Goal: Transaction & Acquisition: Purchase product/service

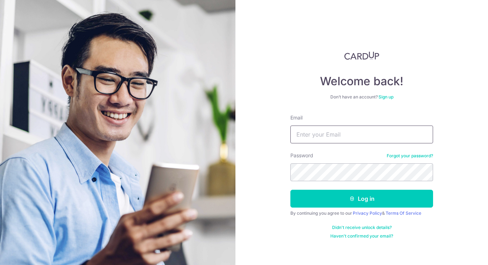
drag, startPoint x: 0, startPoint y: 0, endPoint x: 331, endPoint y: 137, distance: 358.1
click at [331, 137] on input "Email" at bounding box center [361, 134] width 143 height 18
type input "[EMAIL_ADDRESS][DOMAIN_NAME]"
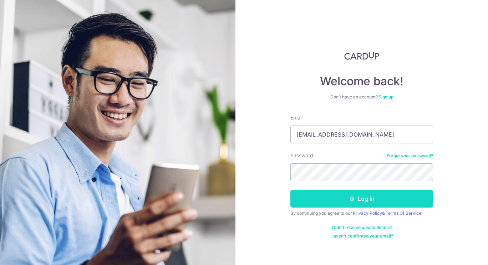
click at [329, 198] on button "Log in" at bounding box center [361, 199] width 143 height 18
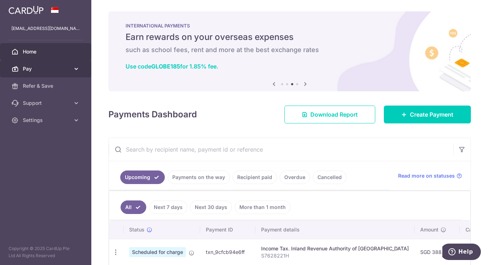
click at [78, 68] on icon at bounding box center [76, 68] width 7 height 7
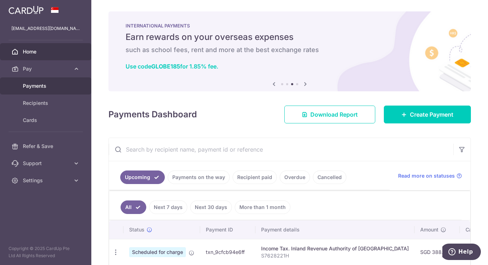
click at [53, 81] on link "Payments" at bounding box center [45, 85] width 91 height 17
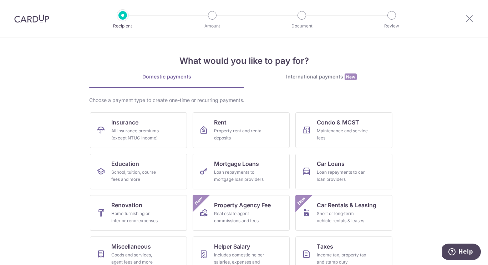
click at [321, 81] on link "International payments New" at bounding box center [321, 80] width 155 height 15
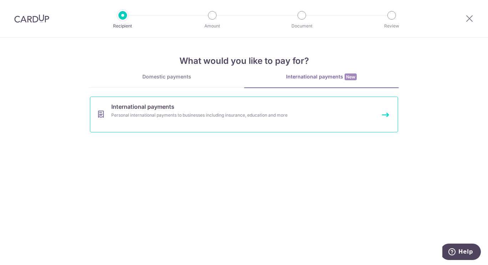
click at [169, 115] on div "Personal international payments to businesses including insurance, education an…" at bounding box center [234, 115] width 246 height 7
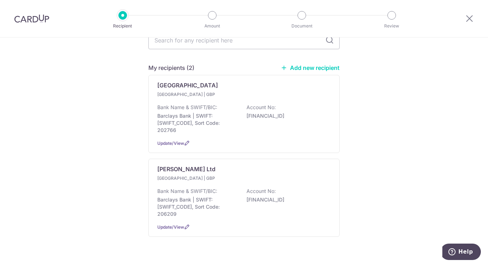
scroll to position [85, 0]
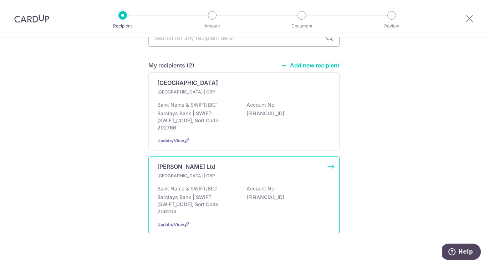
click at [205, 162] on p "Morgan Douglas Ltd" at bounding box center [186, 166] width 58 height 9
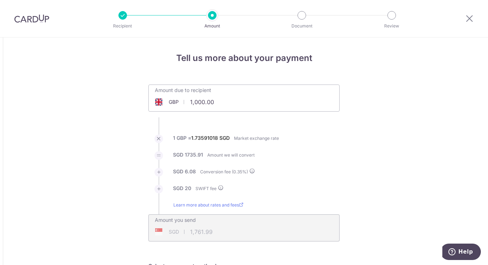
drag, startPoint x: 213, startPoint y: 98, endPoint x: 176, endPoint y: 98, distance: 36.7
click at [176, 98] on div "GBP 1,000.00 1000" at bounding box center [204, 102] width 110 height 16
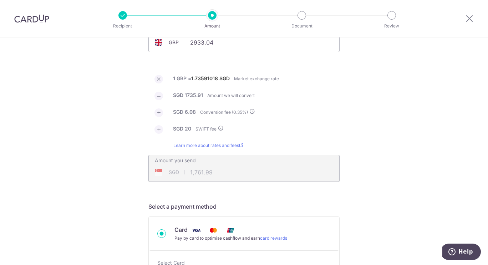
scroll to position [60, 0]
click at [336, 117] on li "SGD 6.08 Conversion fee ( 0.35 %)" at bounding box center [243, 116] width 191 height 17
type input "2,933.04"
type input "5,129.21"
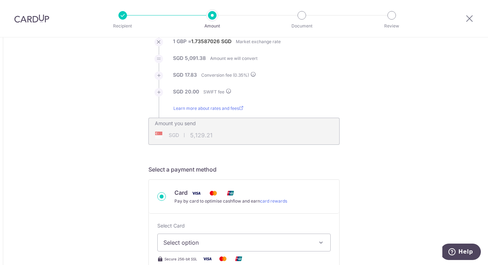
scroll to position [137, 0]
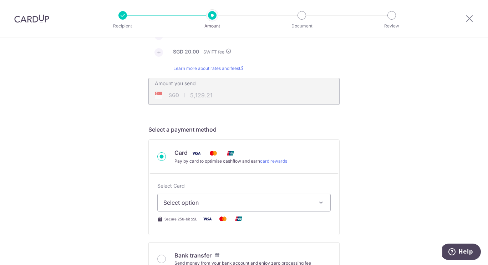
click at [315, 200] on button "Select option" at bounding box center [243, 203] width 173 height 18
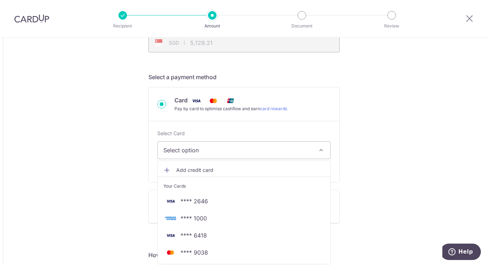
scroll to position [189, 0]
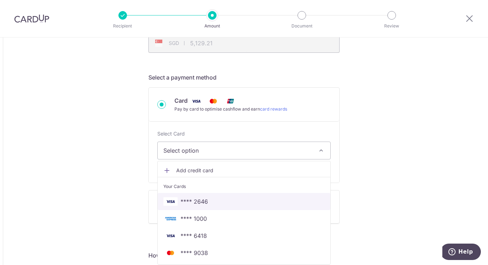
click at [208, 201] on span "**** 2646" at bounding box center [243, 201] width 161 height 9
type input "2,933.04"
type input "5,129.31"
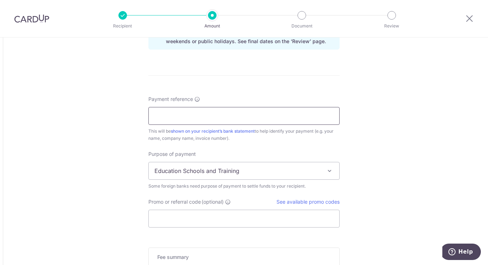
scroll to position [521, 0]
click at [229, 225] on input "Promo or referral code (optional)" at bounding box center [243, 218] width 191 height 18
paste input "GLOBE185"
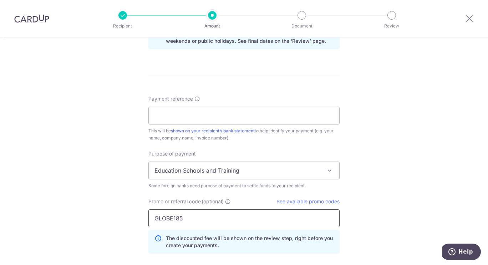
type input "GLOBE185"
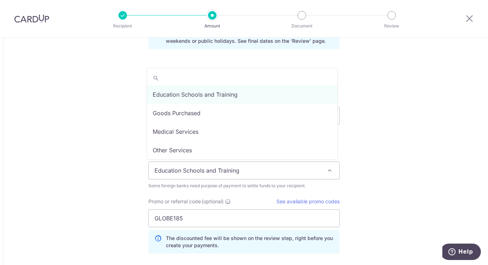
click at [329, 169] on span at bounding box center [329, 170] width 9 height 9
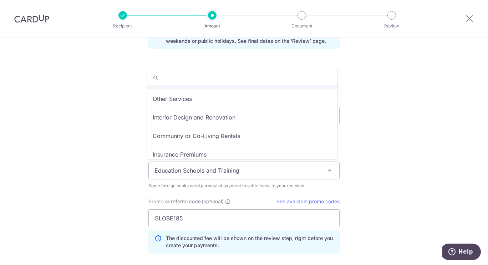
scroll to position [52, 0]
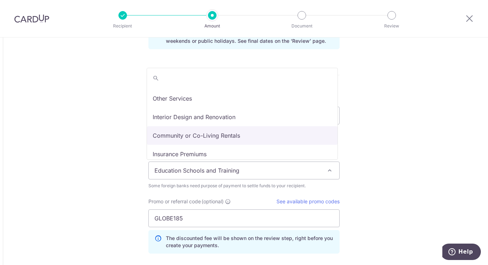
select select "Community or Co-Living Rentals"
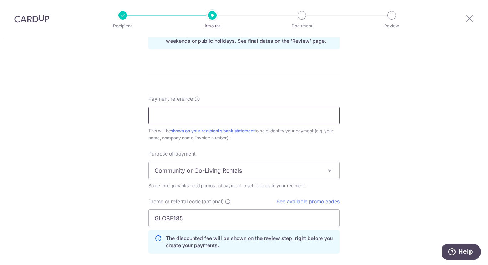
click at [246, 109] on input "Payment reference" at bounding box center [243, 116] width 191 height 18
type input "Liana Chee Apt G Bow Banks Suites"
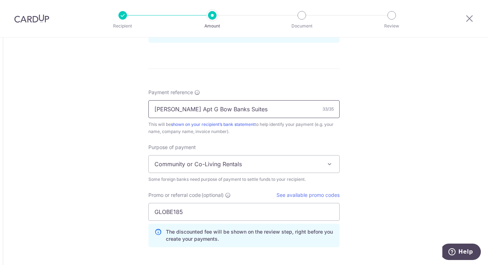
scroll to position [662, 0]
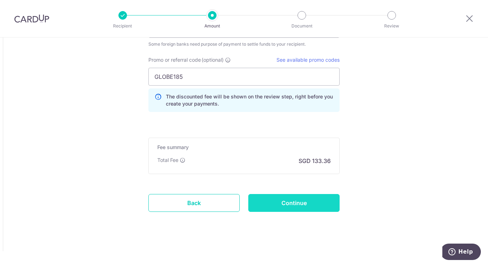
click at [309, 198] on input "Continue" at bounding box center [293, 203] width 91 height 18
type input "Create Schedule"
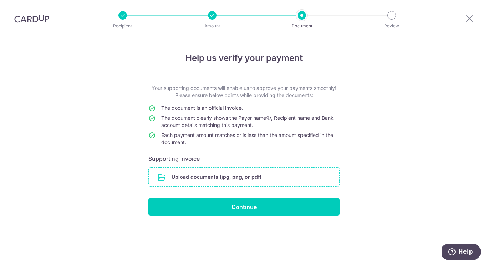
click at [236, 174] on input "file" at bounding box center [244, 177] width 190 height 19
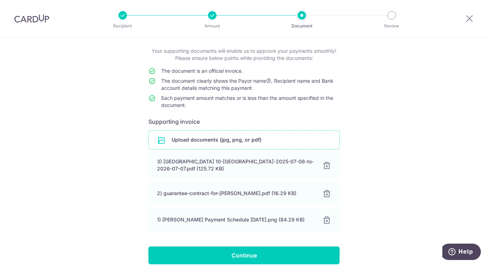
scroll to position [70, 0]
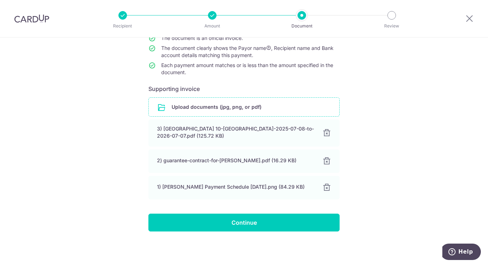
click at [201, 107] on input "file" at bounding box center [244, 107] width 190 height 19
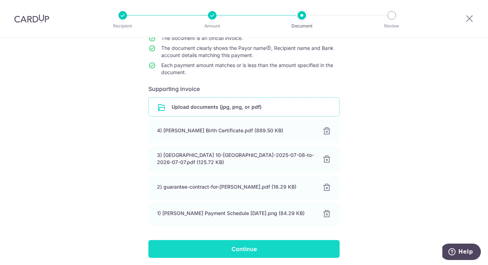
click at [267, 247] on input "Continue" at bounding box center [243, 249] width 191 height 18
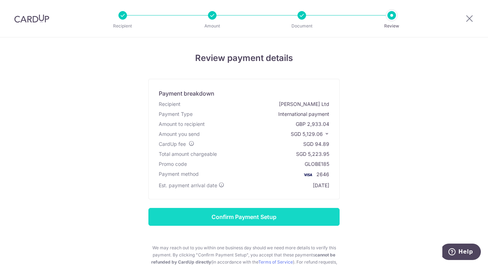
click at [243, 218] on input "Confirm Payment Setup" at bounding box center [243, 217] width 191 height 18
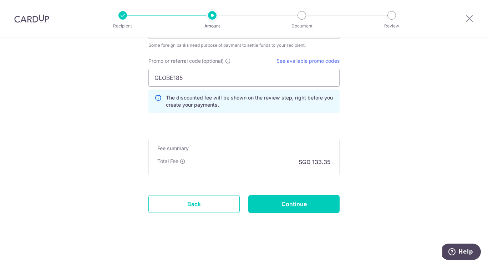
scroll to position [691, 0]
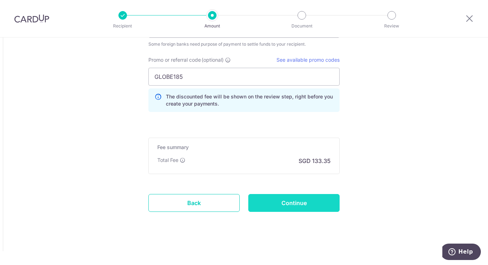
click at [287, 204] on input "Continue" at bounding box center [293, 203] width 91 height 18
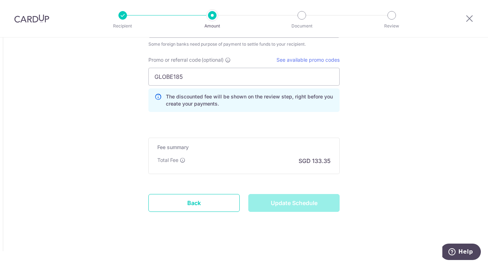
type input "Update Schedule"
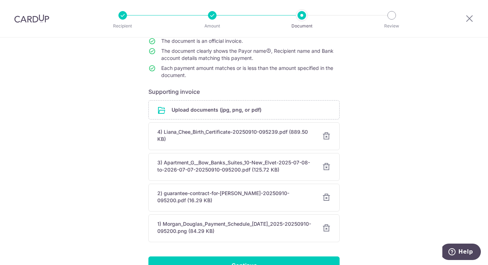
scroll to position [110, 0]
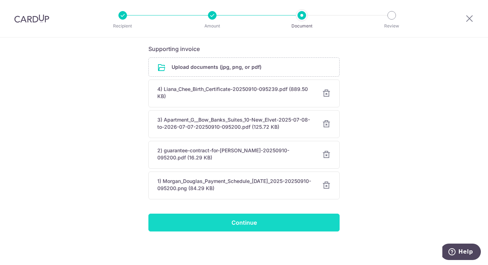
click at [313, 228] on input "Continue" at bounding box center [243, 222] width 191 height 18
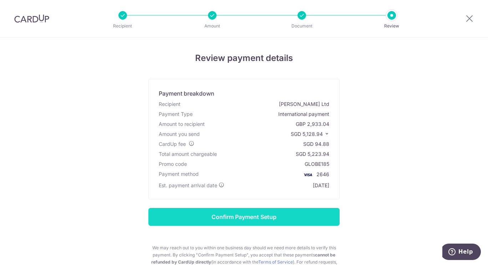
click at [269, 220] on input "Confirm Payment Setup" at bounding box center [243, 217] width 191 height 18
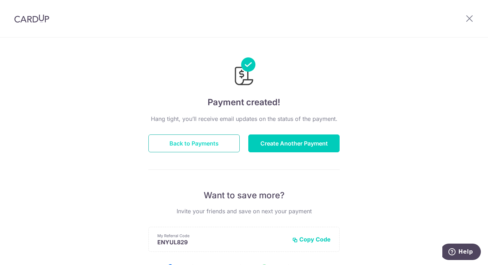
click at [208, 145] on button "Back to Payments" at bounding box center [193, 143] width 91 height 18
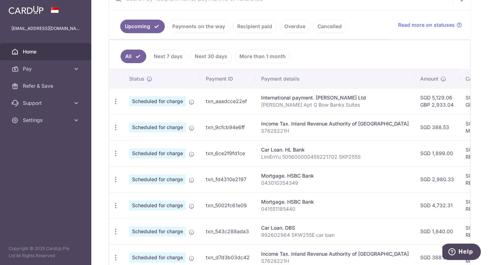
scroll to position [154, 0]
